Goal: Information Seeking & Learning: Compare options

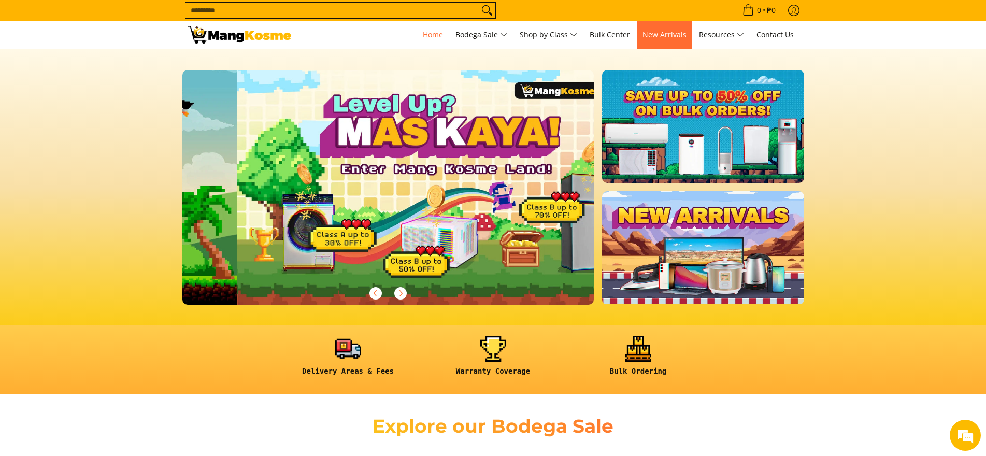
scroll to position [0, 412]
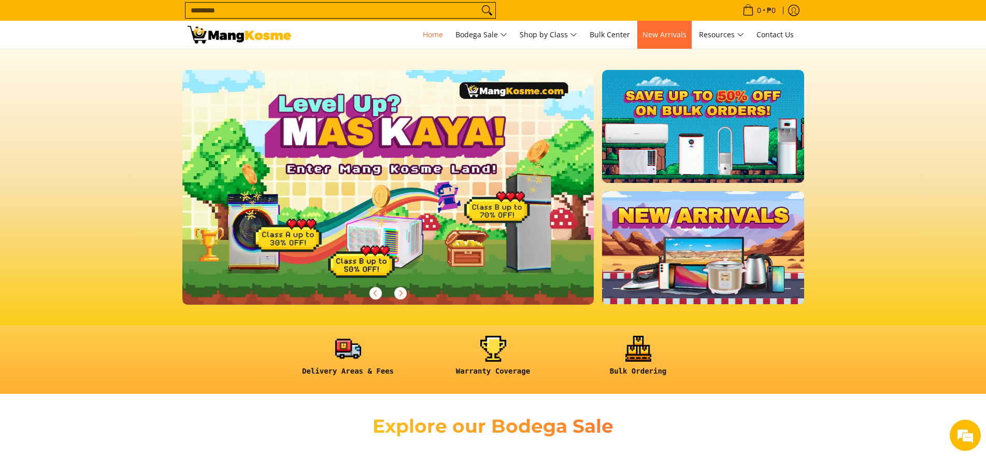
click at [671, 33] on span "New Arrivals" at bounding box center [664, 35] width 44 height 10
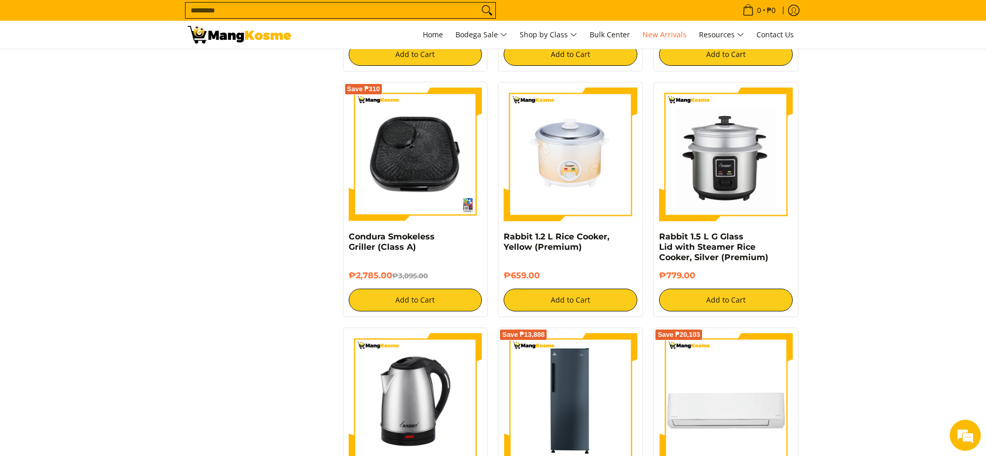
scroll to position [1294, 0]
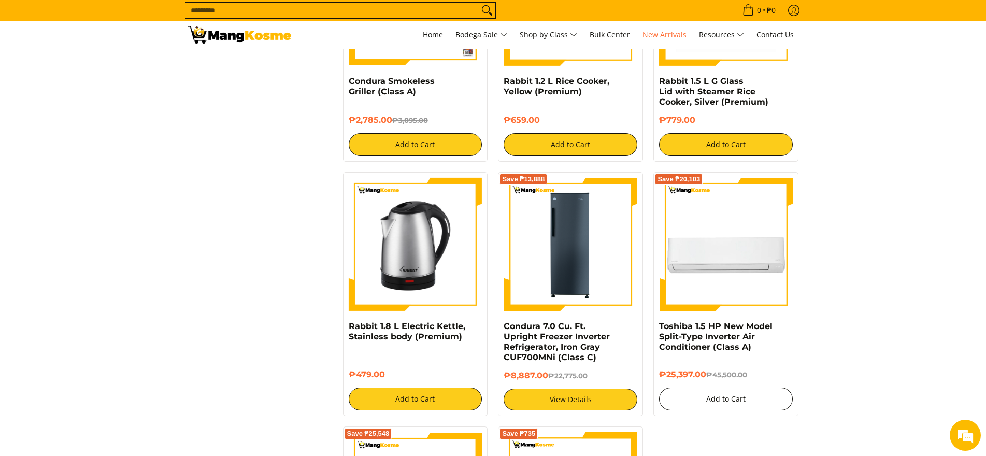
click at [735, 391] on button "Add to Cart" at bounding box center [726, 398] width 134 height 23
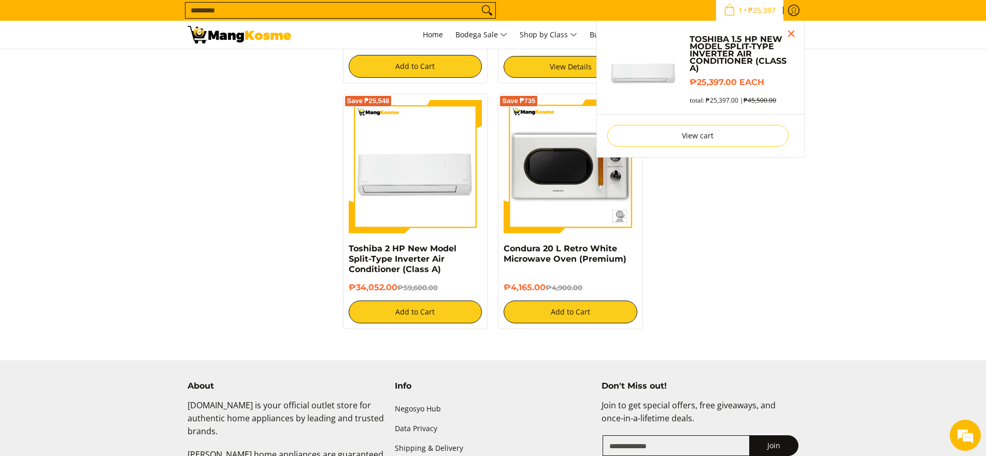
scroll to position [1628, 0]
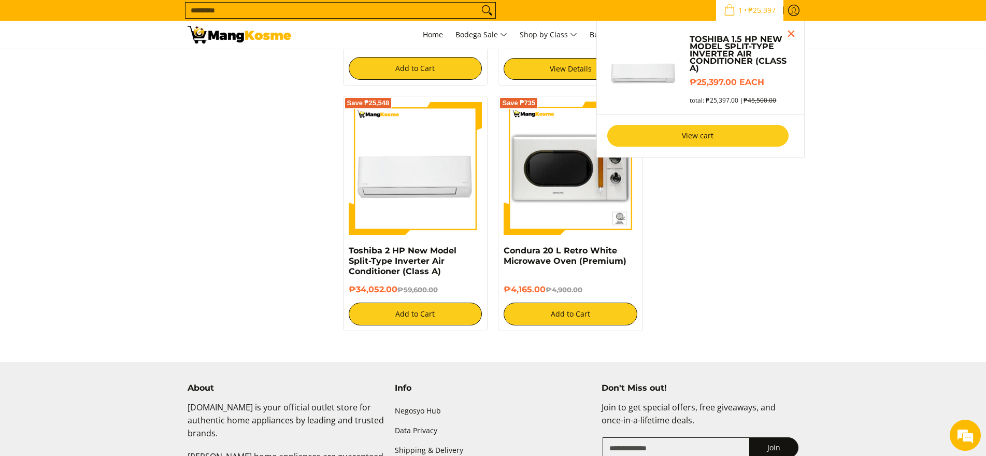
click at [721, 139] on link "View cart" at bounding box center [697, 136] width 181 height 22
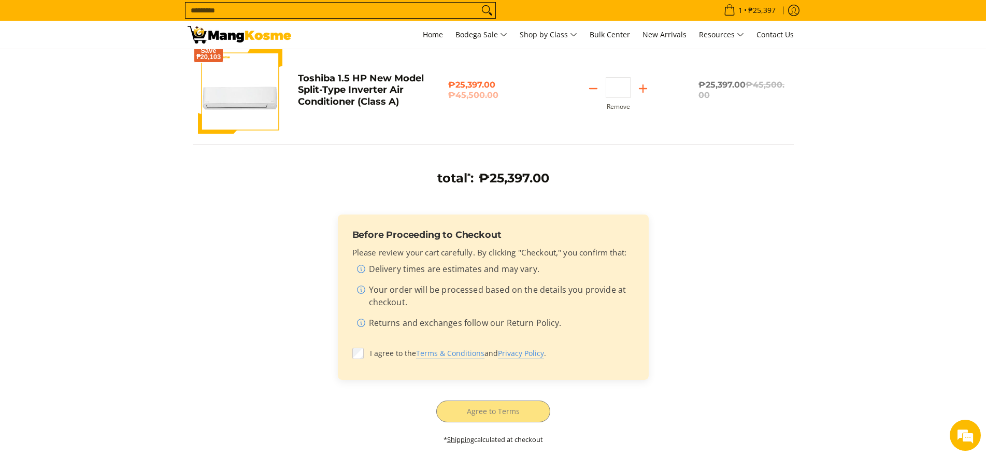
scroll to position [155, 0]
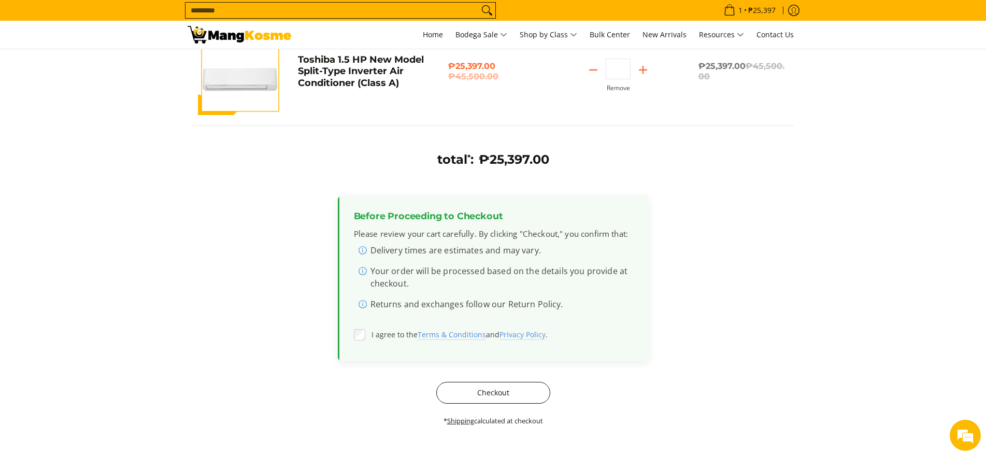
click at [484, 392] on button "Checkout" at bounding box center [493, 393] width 114 height 22
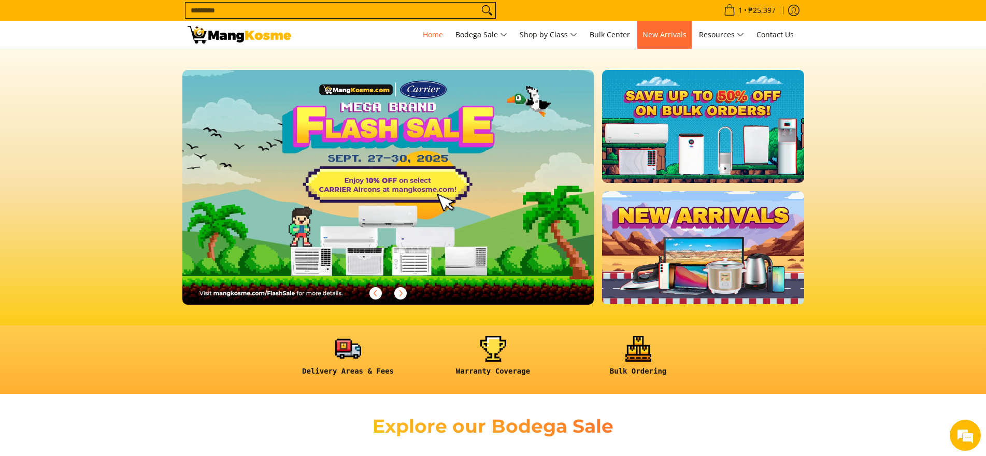
click at [665, 38] on span "New Arrivals" at bounding box center [664, 35] width 44 height 10
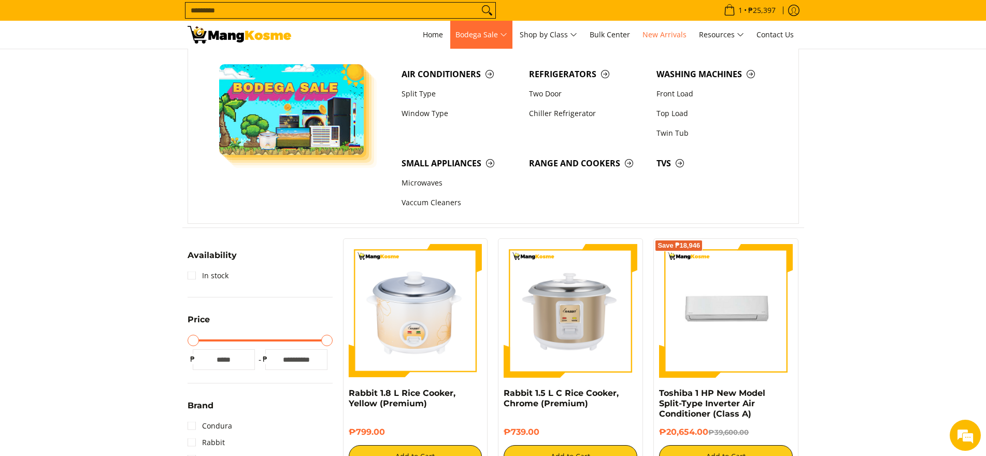
click at [470, 31] on span "Bodega Sale" at bounding box center [481, 34] width 52 height 13
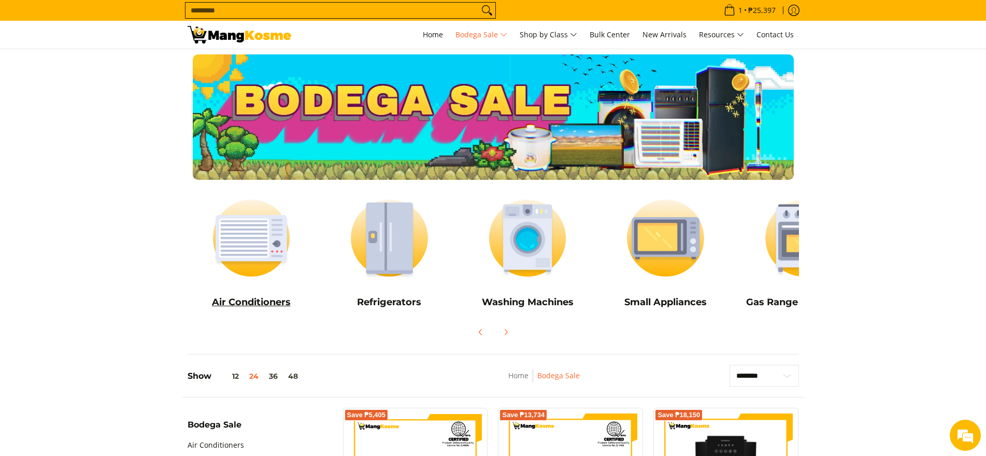
click at [250, 222] on img at bounding box center [252, 238] width 128 height 96
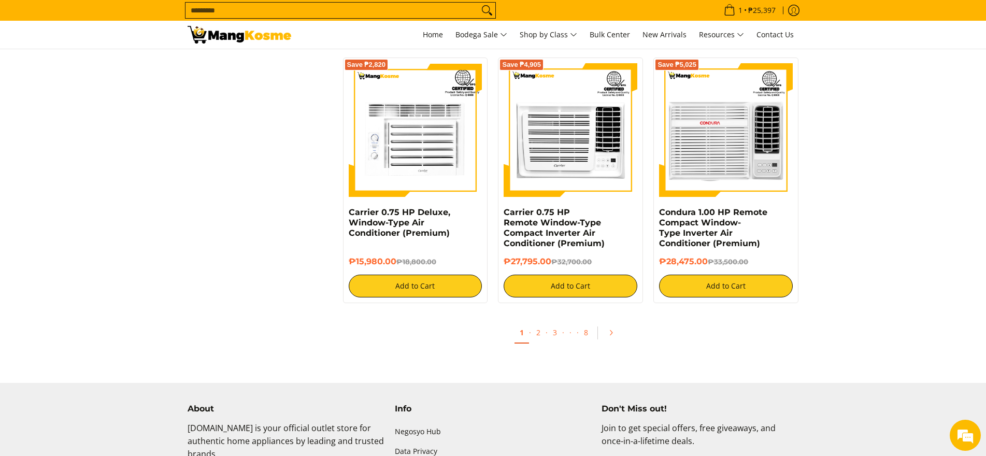
scroll to position [1968, 0]
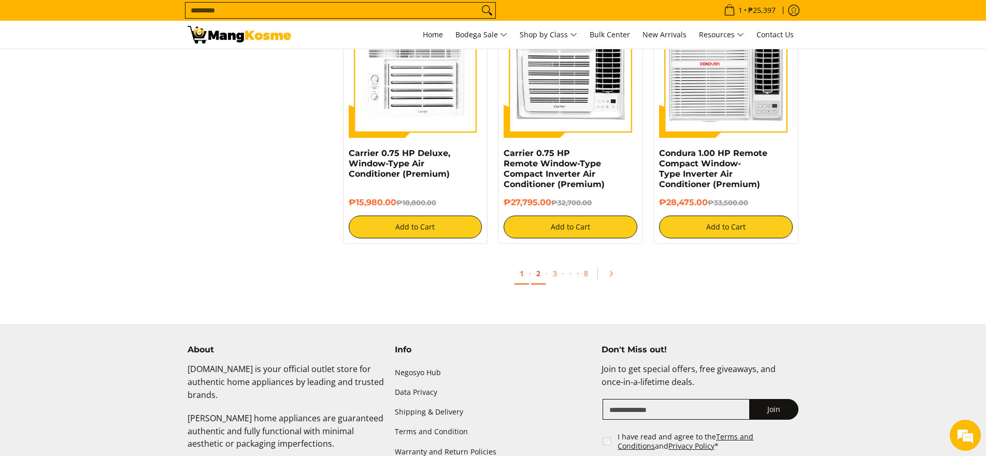
click at [536, 275] on link "2" at bounding box center [538, 273] width 15 height 21
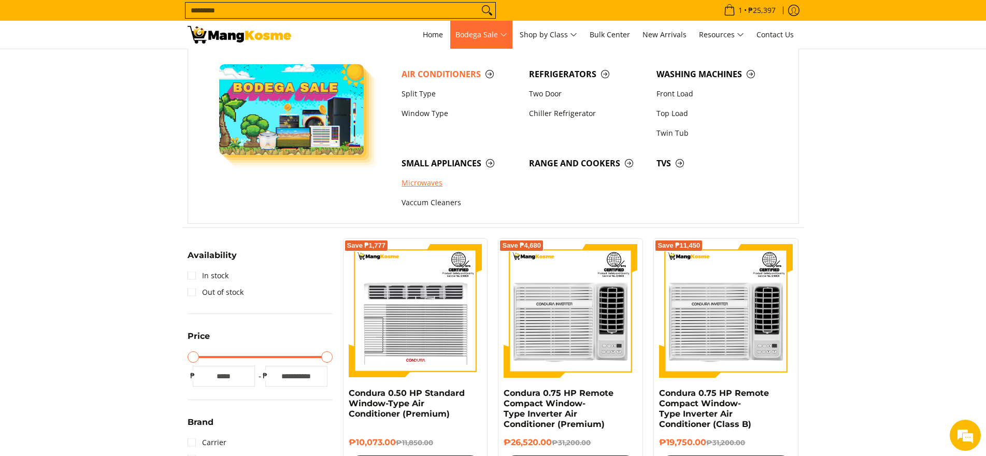
click at [423, 184] on link "Microwaves" at bounding box center [459, 184] width 127 height 20
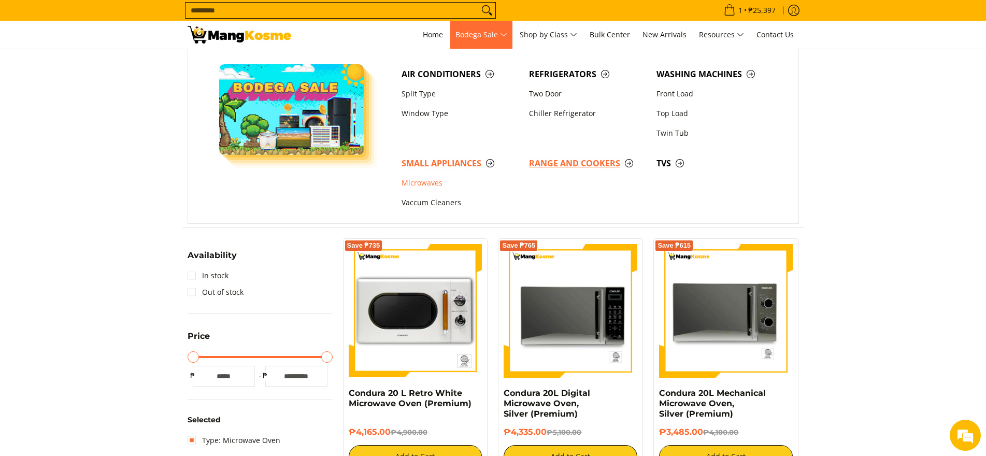
click at [556, 164] on span "Range and Cookers" at bounding box center [587, 163] width 117 height 13
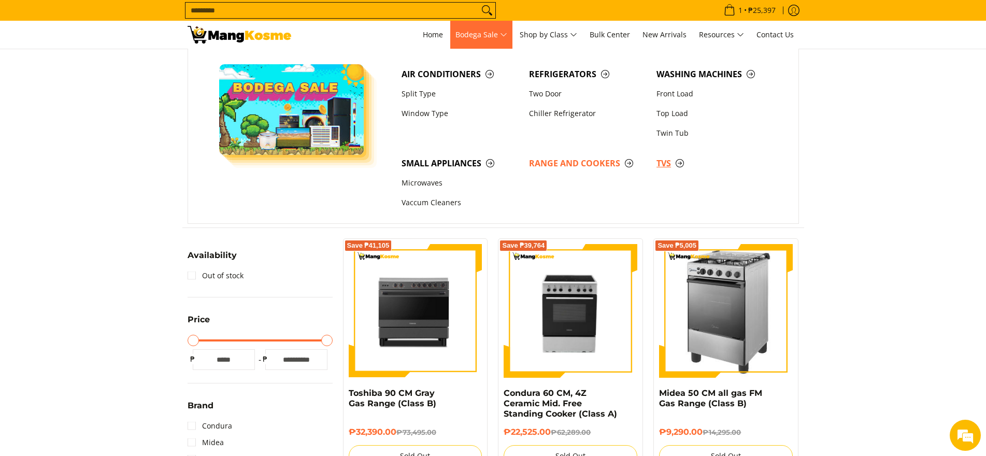
click at [665, 163] on span "TVs" at bounding box center [714, 163] width 117 height 13
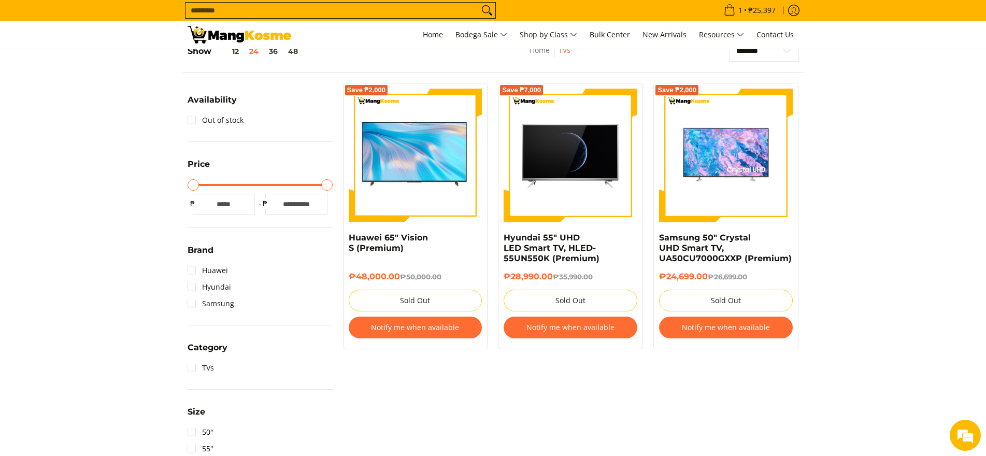
click at [744, 325] on button "Notify me when available" at bounding box center [726, 327] width 134 height 22
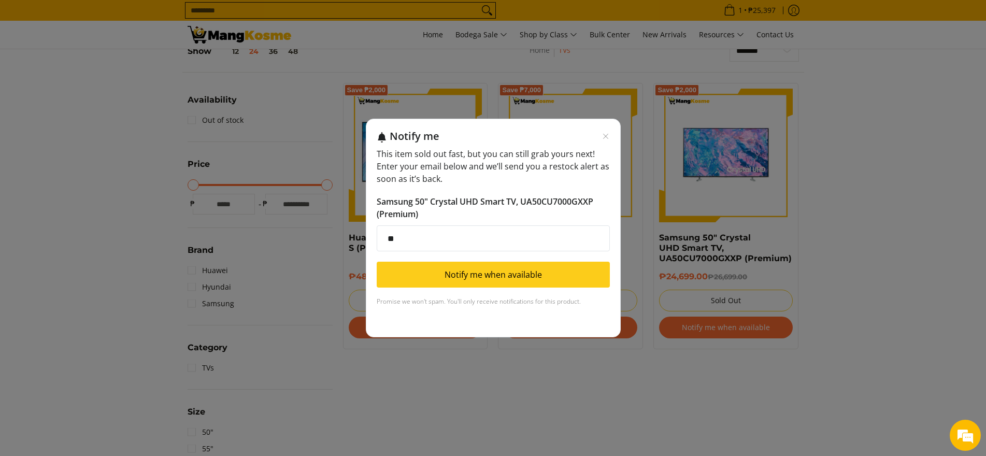
type input "*"
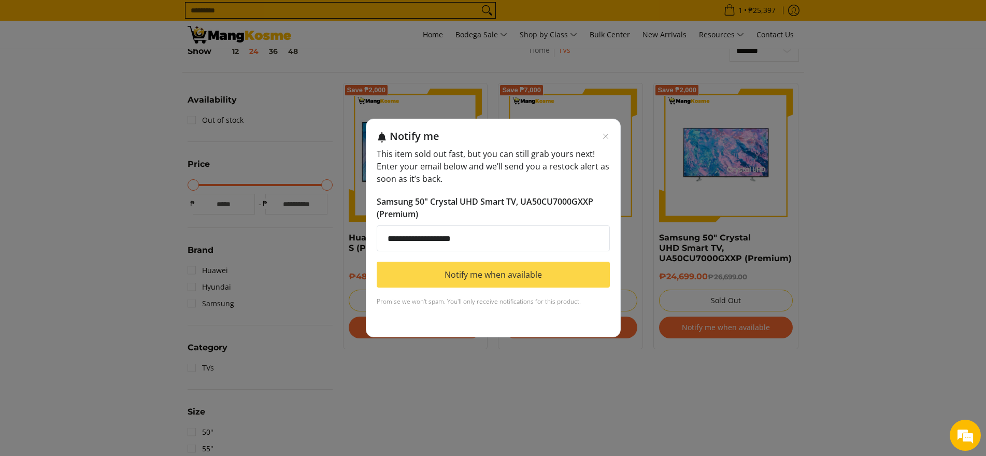
type input "**********"
click at [514, 265] on button "Notify me when available" at bounding box center [493, 275] width 233 height 26
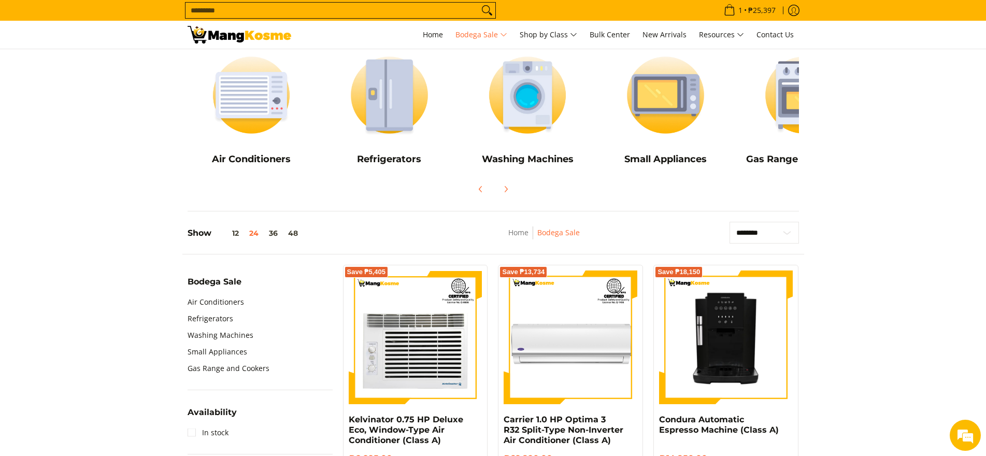
scroll to position [207, 0]
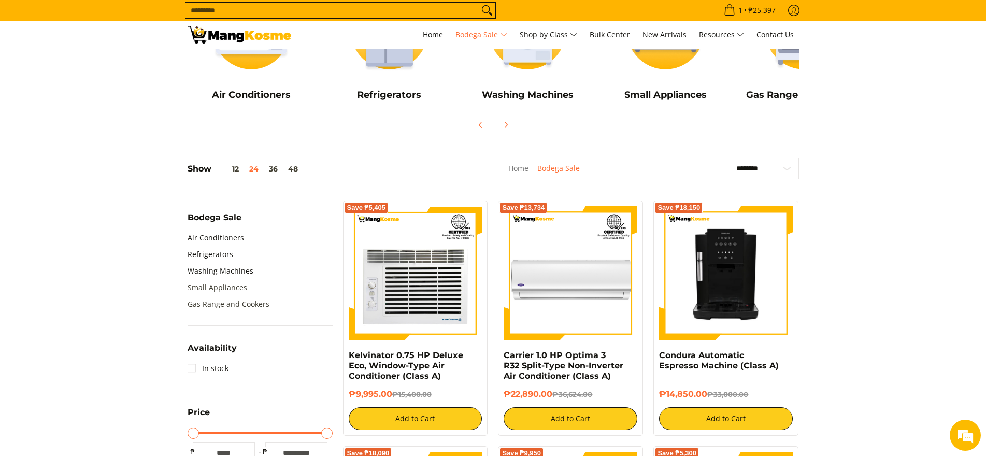
drag, startPoint x: 222, startPoint y: 292, endPoint x: 241, endPoint y: 299, distance: 20.0
click at [222, 292] on link "Small Appliances" at bounding box center [218, 287] width 60 height 17
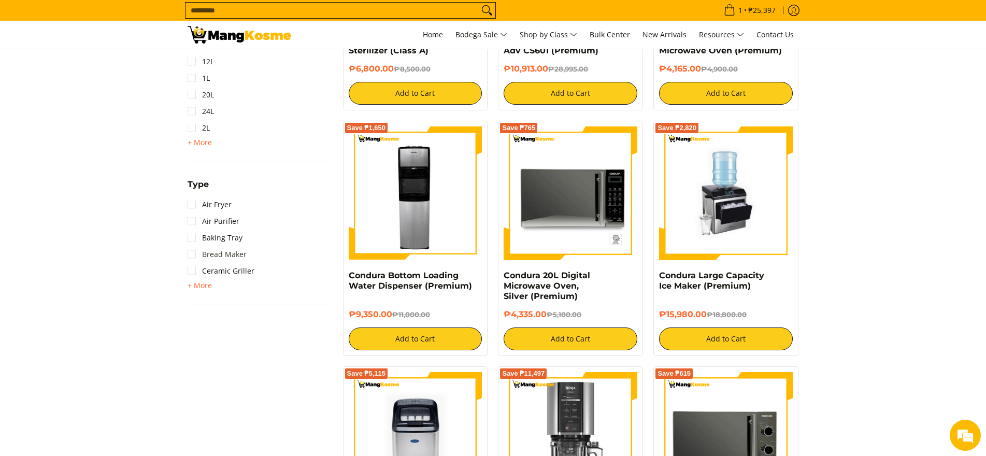
scroll to position [570, 0]
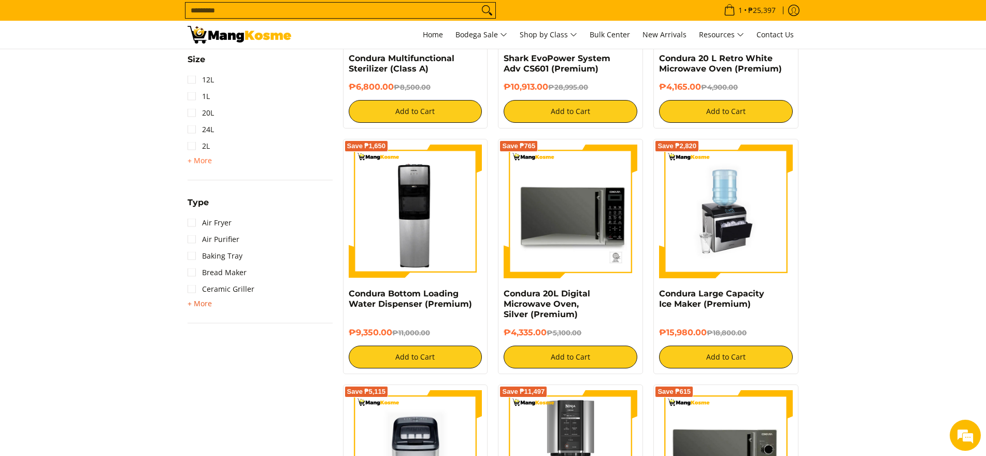
click at [199, 304] on span "+ More" at bounding box center [200, 303] width 24 height 8
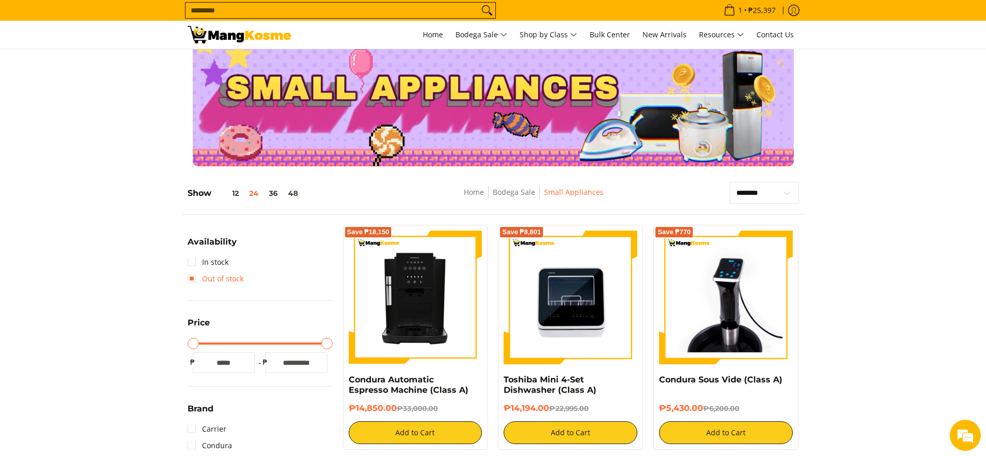
scroll to position [0, 0]
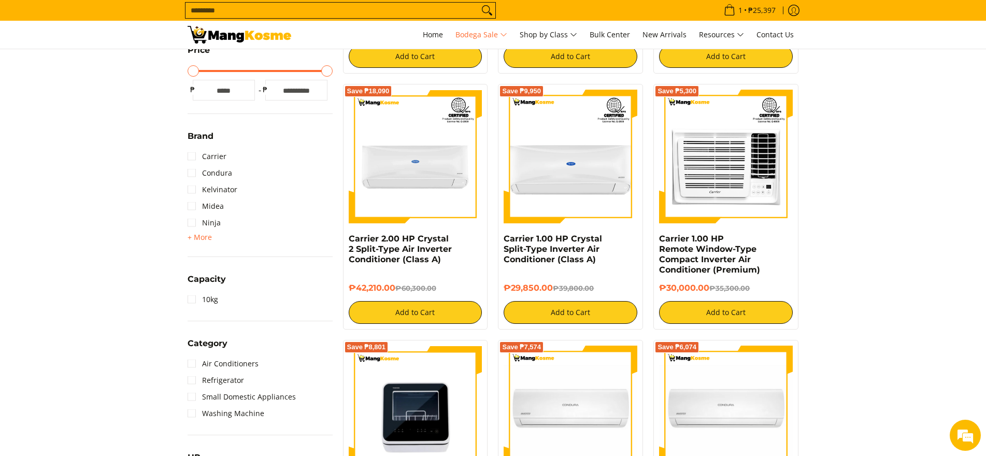
scroll to position [570, 0]
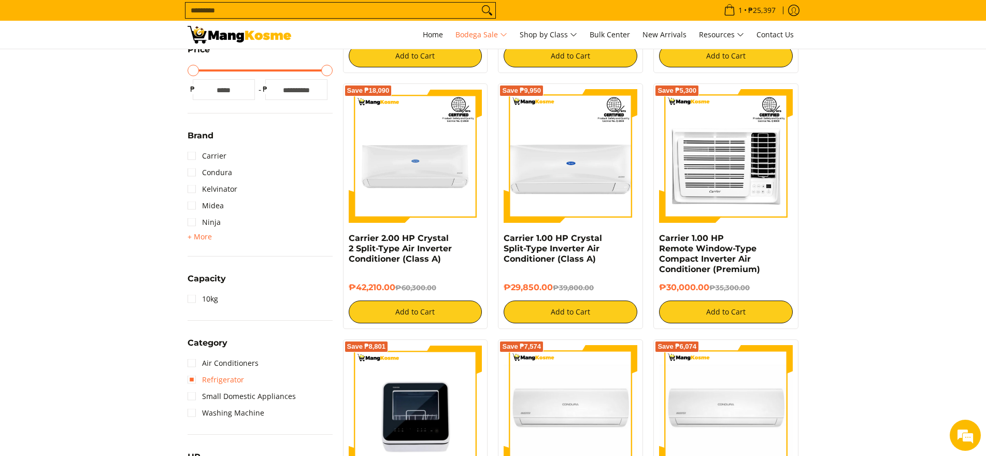
click at [228, 382] on link "Refrigerator" at bounding box center [216, 379] width 56 height 17
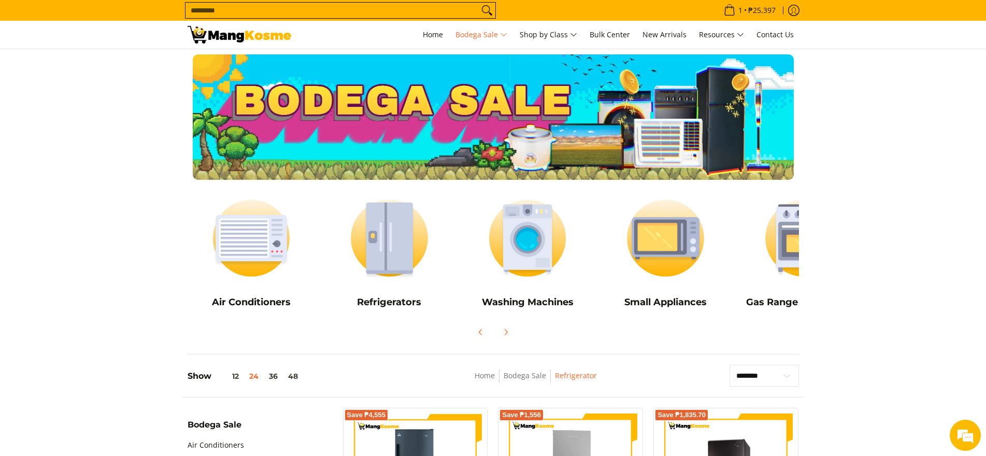
click at [384, 11] on input "Search..." at bounding box center [331, 11] width 293 height 16
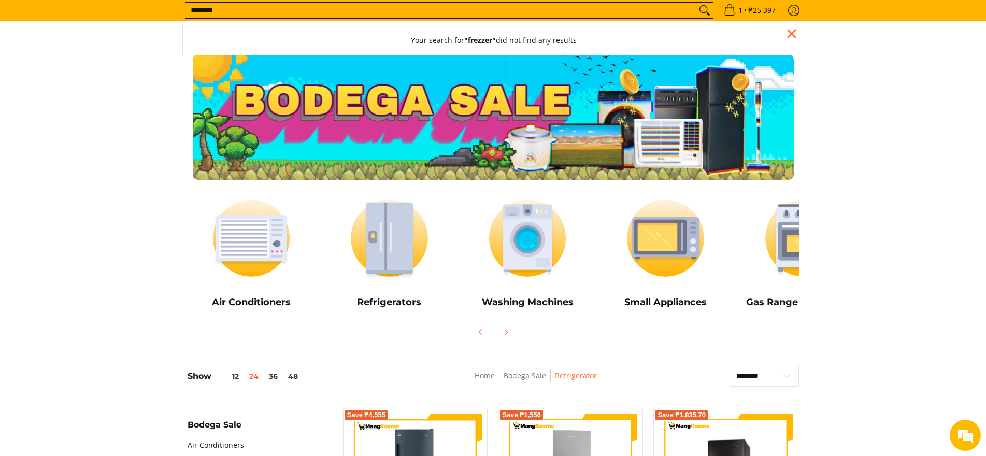
type input "*******"
click at [696, 3] on button "Search" at bounding box center [704, 11] width 17 height 16
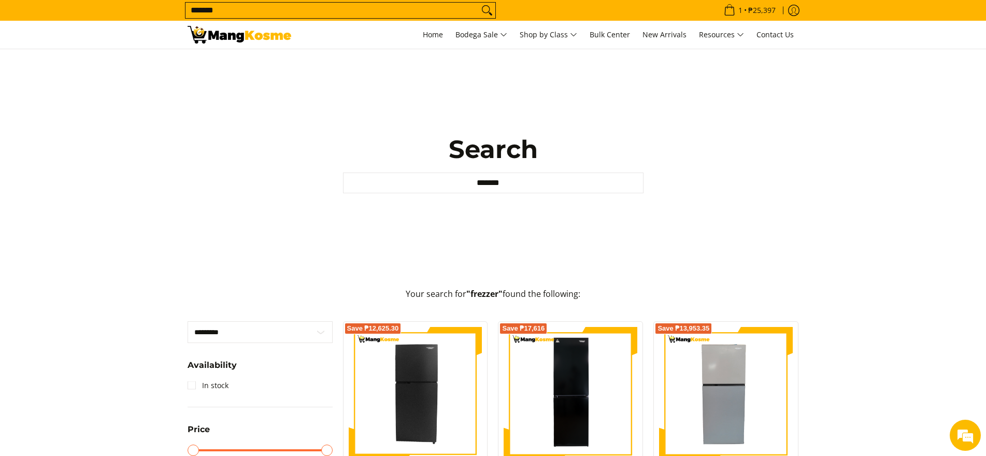
click at [551, 182] on input "*******" at bounding box center [493, 182] width 300 height 21
click at [400, 198] on button "Your search for "frezzer" did not find any results" at bounding box center [493, 212] width 186 height 29
click at [423, 33] on span "Home" at bounding box center [433, 35] width 20 height 10
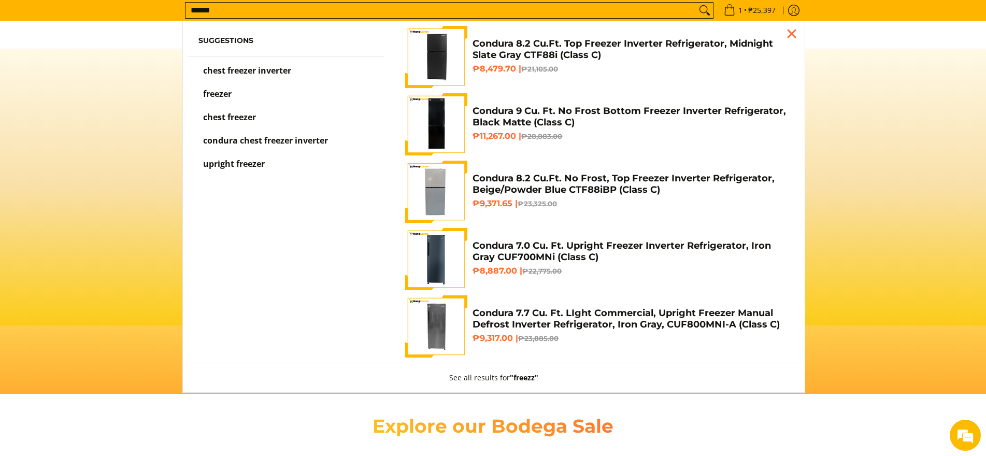
scroll to position [0, 412]
type input "******"
click at [277, 72] on span "chest freezer inverter" at bounding box center [247, 70] width 88 height 11
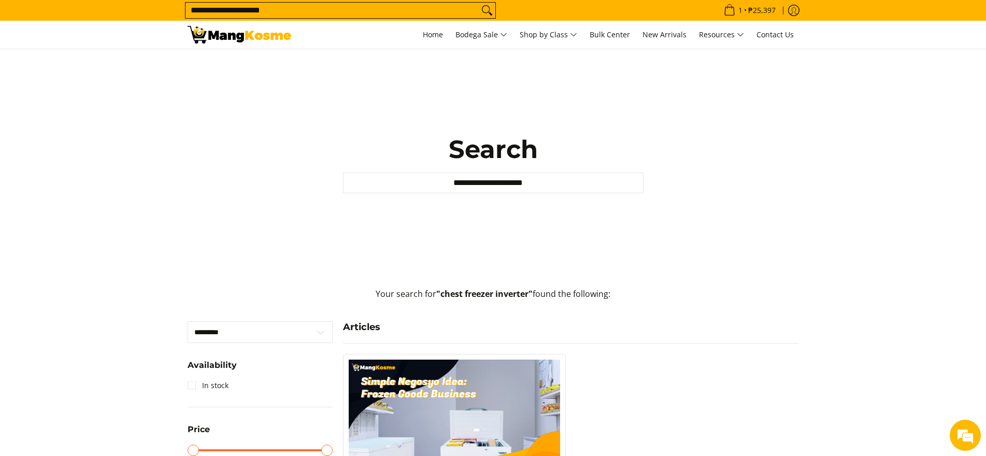
click at [278, 1] on form "**********" at bounding box center [340, 10] width 311 height 21
click at [285, 14] on input "**********" at bounding box center [331, 11] width 293 height 16
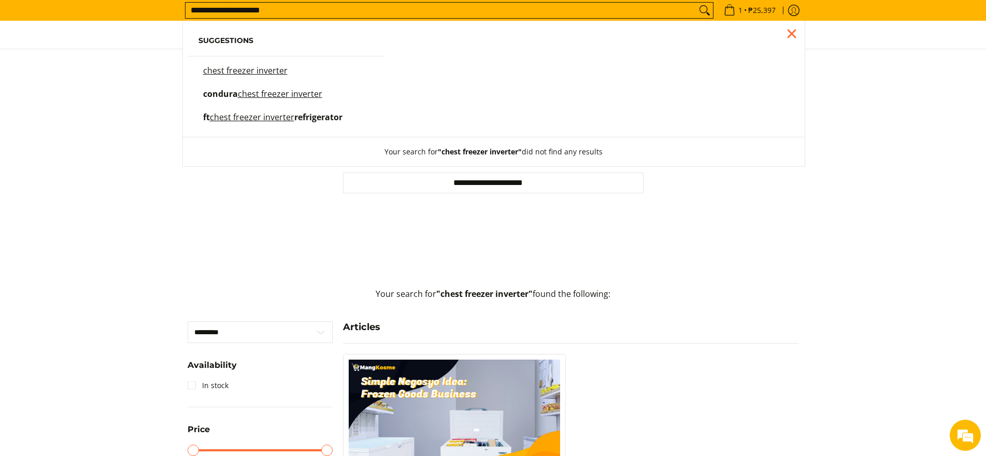
click at [295, 91] on mark "chest freezer inverter" at bounding box center [280, 93] width 84 height 11
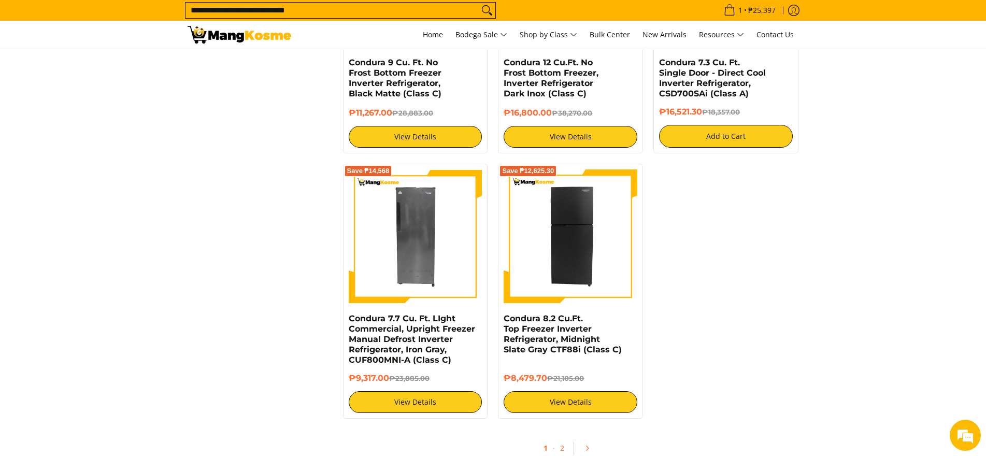
scroll to position [2279, 0]
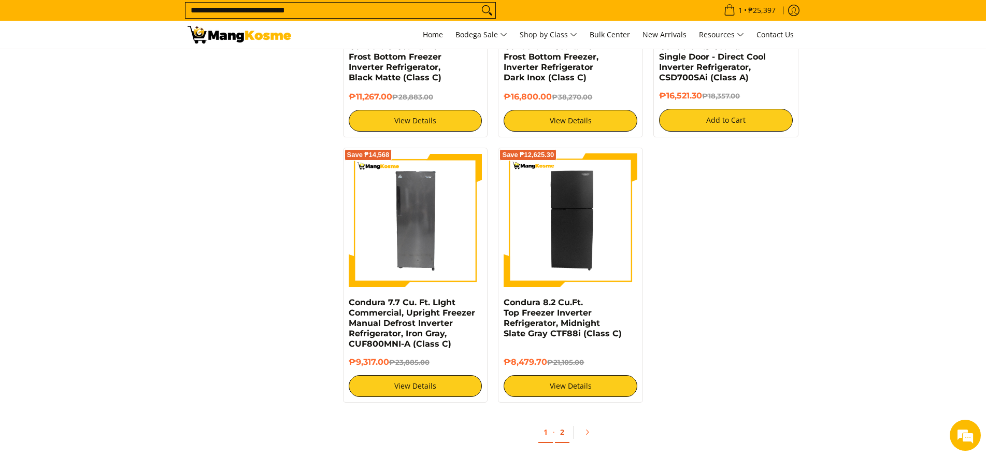
click at [562, 433] on link "2" at bounding box center [562, 432] width 15 height 21
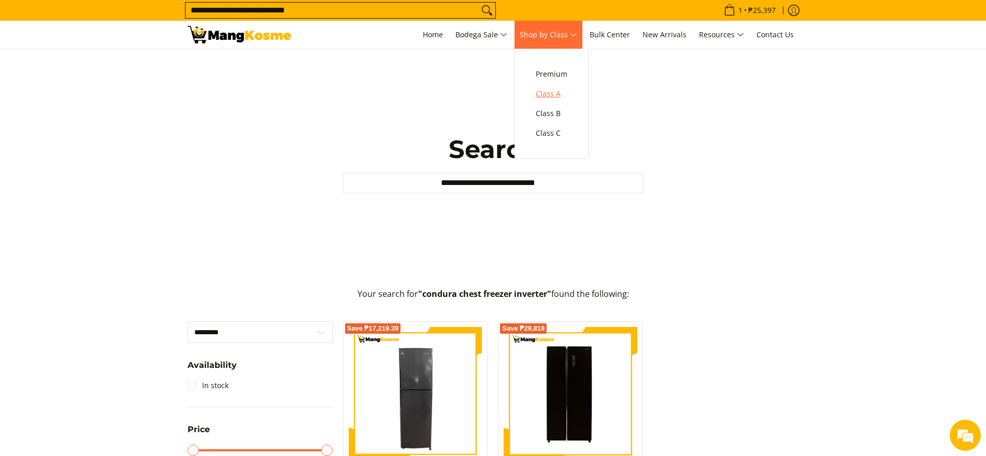
click at [546, 93] on span "Class A" at bounding box center [552, 94] width 32 height 13
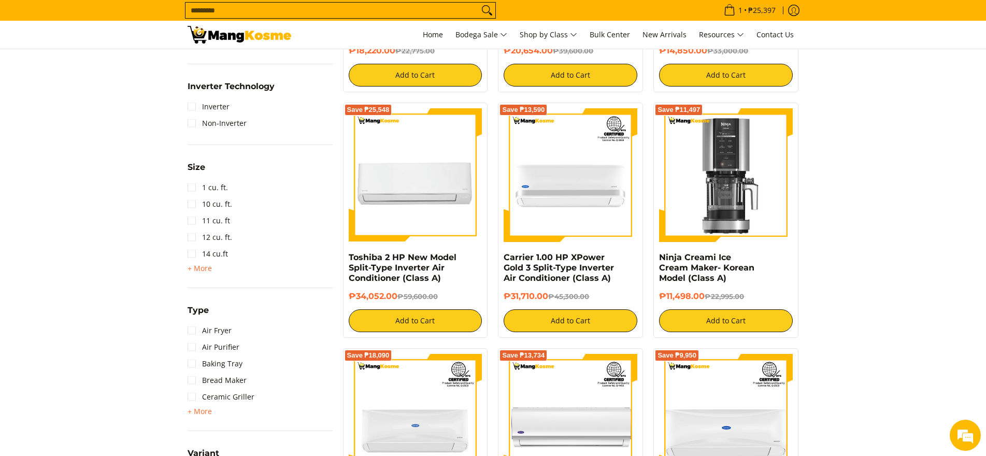
scroll to position [984, 0]
